Goal: Find specific page/section: Find specific page/section

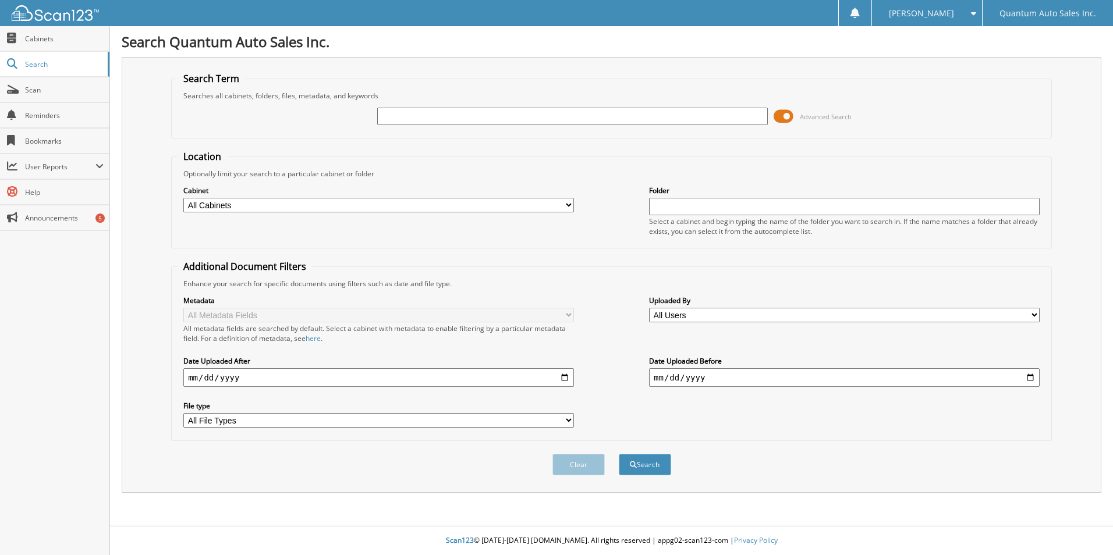
click at [780, 118] on span at bounding box center [783, 116] width 20 height 17
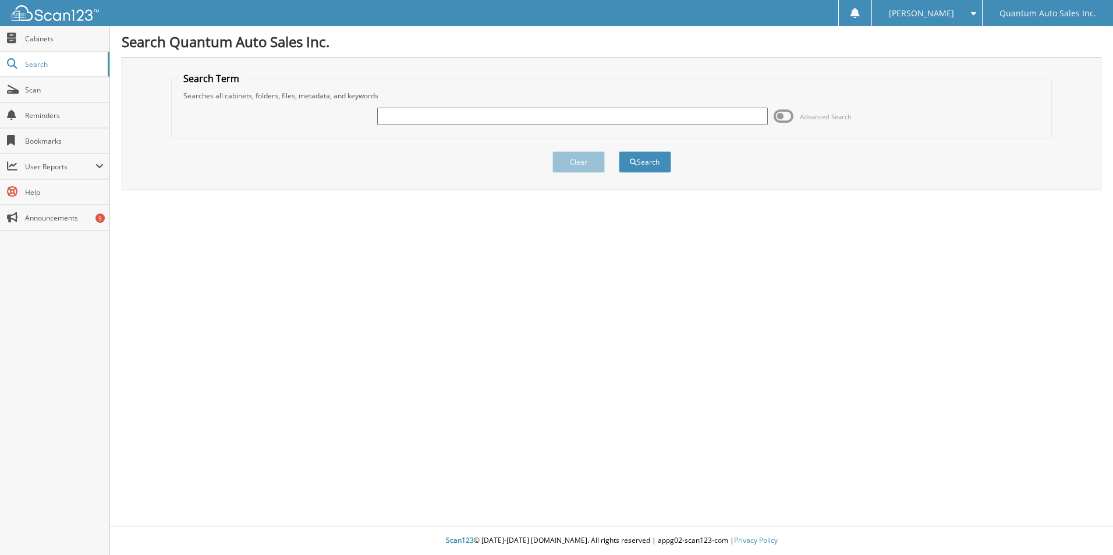
click at [560, 112] on input "text" at bounding box center [572, 116] width 390 height 17
type input "32702"
click at [619, 151] on button "Search" at bounding box center [645, 162] width 52 height 22
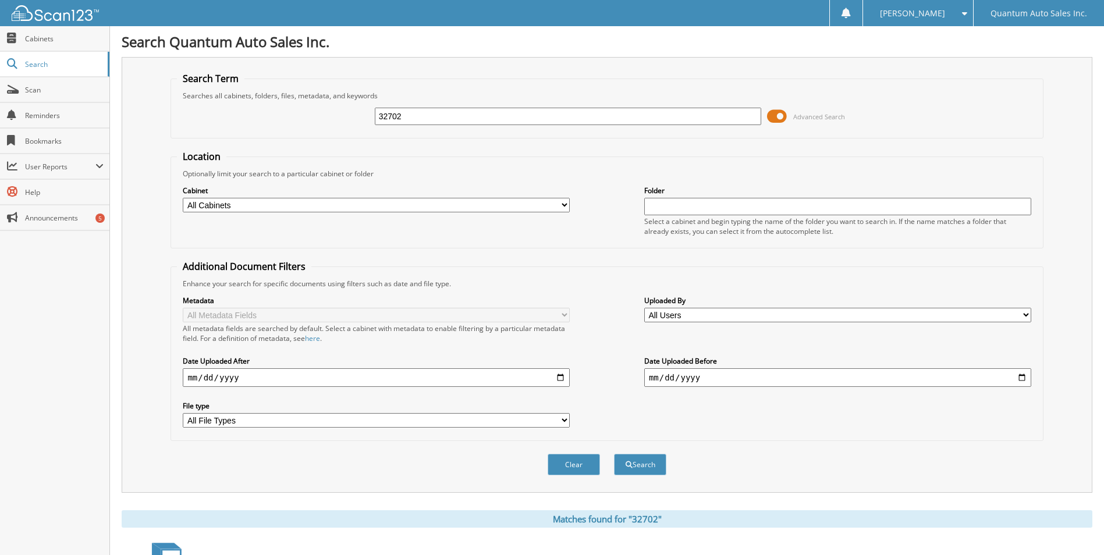
click at [782, 115] on span at bounding box center [777, 116] width 20 height 17
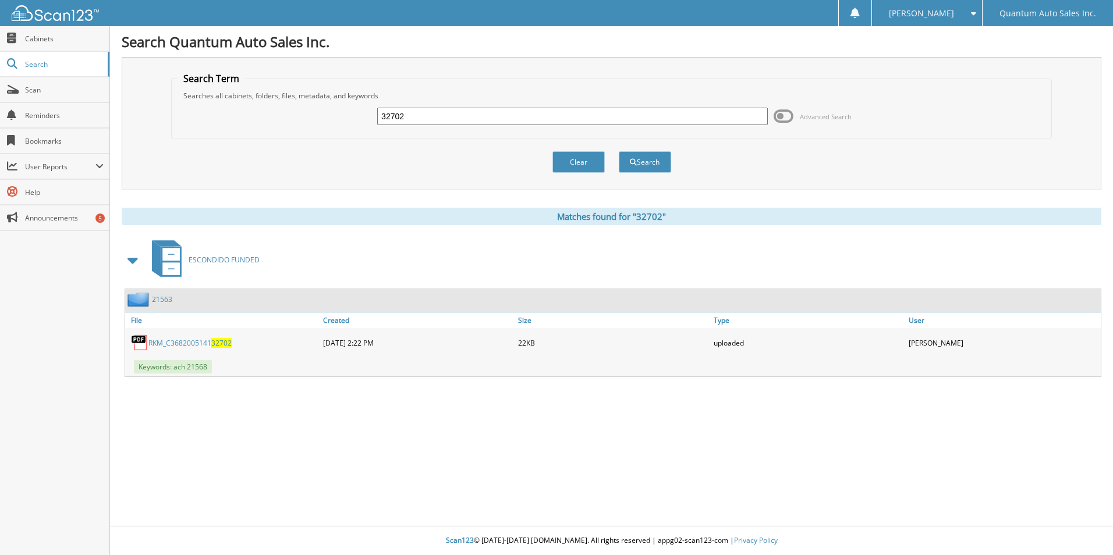
click at [192, 340] on link "RKM_C3682005141 32702" at bounding box center [189, 343] width 83 height 10
click at [59, 19] on img at bounding box center [55, 13] width 87 height 16
